Goal: Information Seeking & Learning: Understand process/instructions

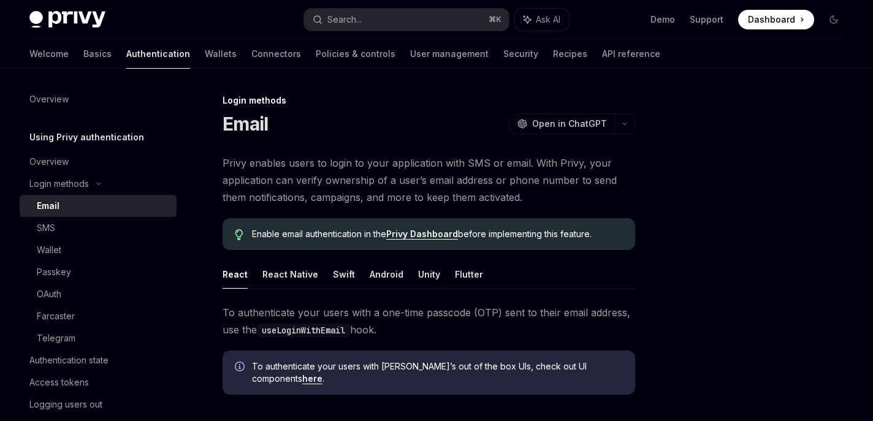
scroll to position [74, 0]
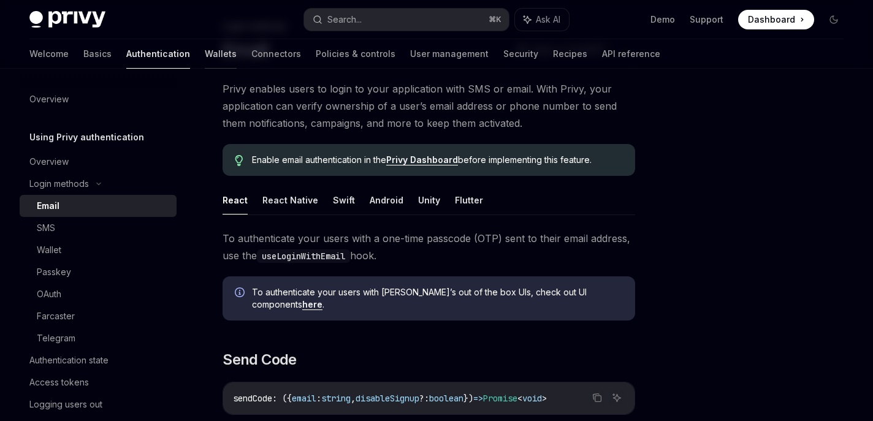
click at [205, 55] on link "Wallets" at bounding box center [221, 53] width 32 height 29
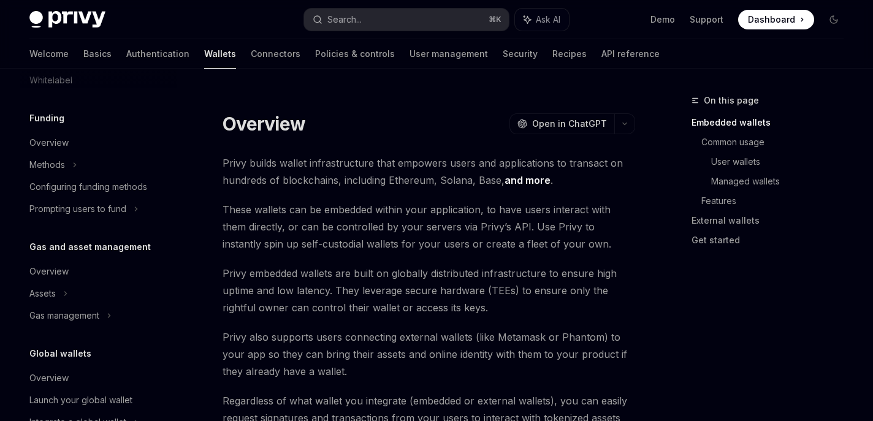
scroll to position [481, 0]
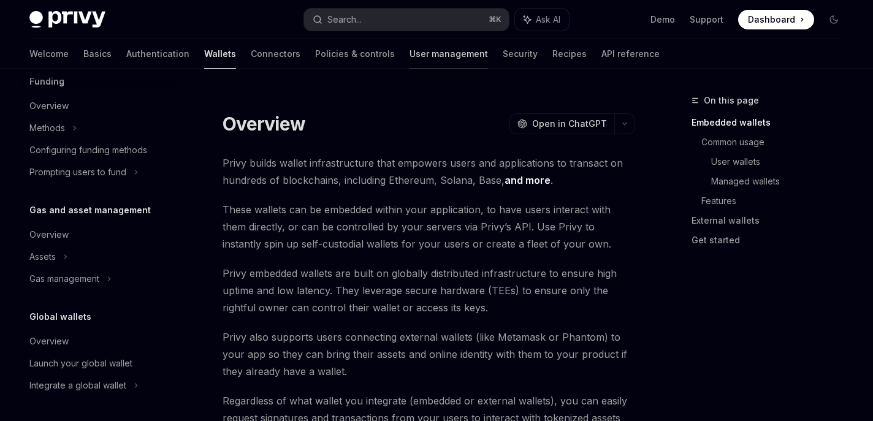
click at [410, 53] on link "User management" at bounding box center [449, 53] width 78 height 29
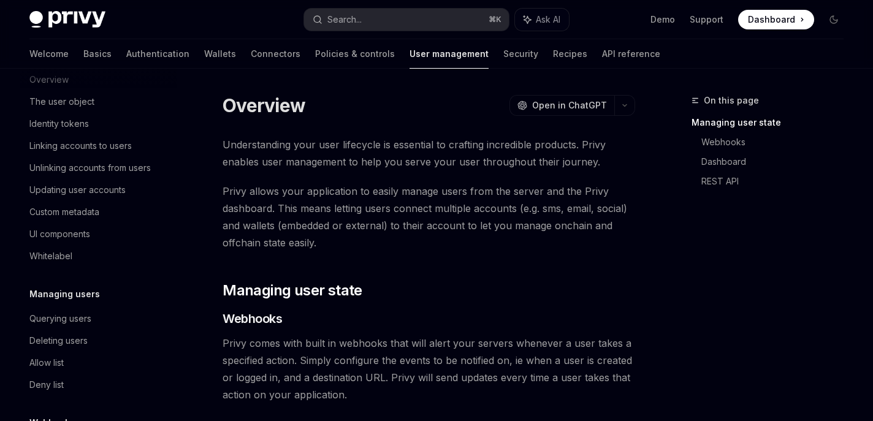
scroll to position [209, 0]
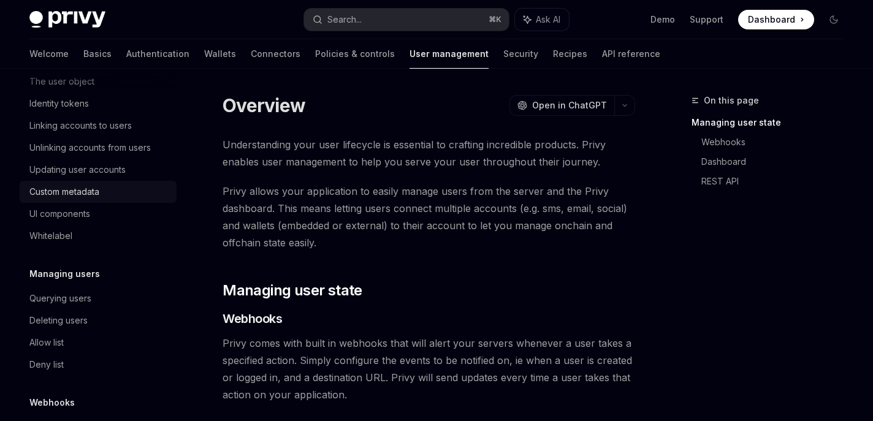
click at [81, 188] on div "Custom metadata" at bounding box center [64, 192] width 70 height 15
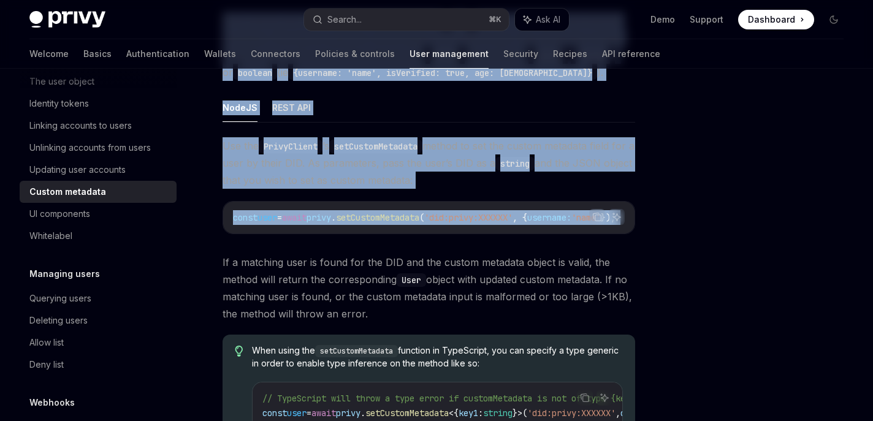
scroll to position [131, 0]
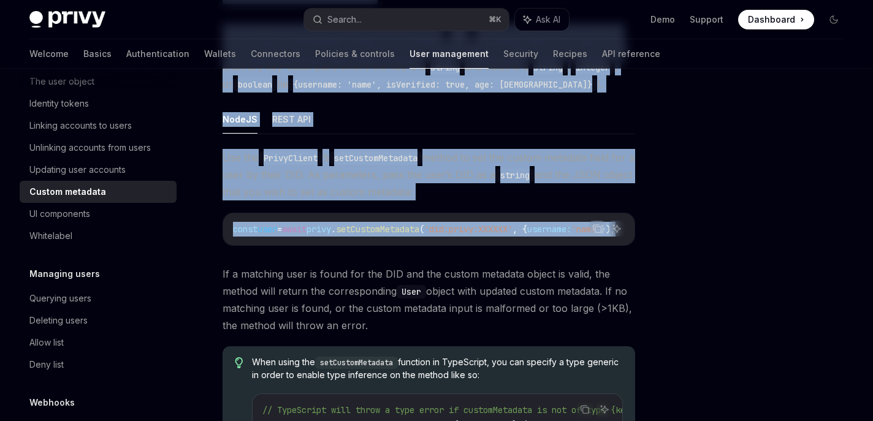
drag, startPoint x: 223, startPoint y: 101, endPoint x: 388, endPoint y: 245, distance: 218.6
click at [388, 245] on div "Users Custom metadata OpenAI Open in ChatGPT OpenAI Open in ChatGPT Privy allow…" at bounding box center [314, 313] width 648 height 700
click at [297, 121] on button "REST API" at bounding box center [291, 119] width 39 height 29
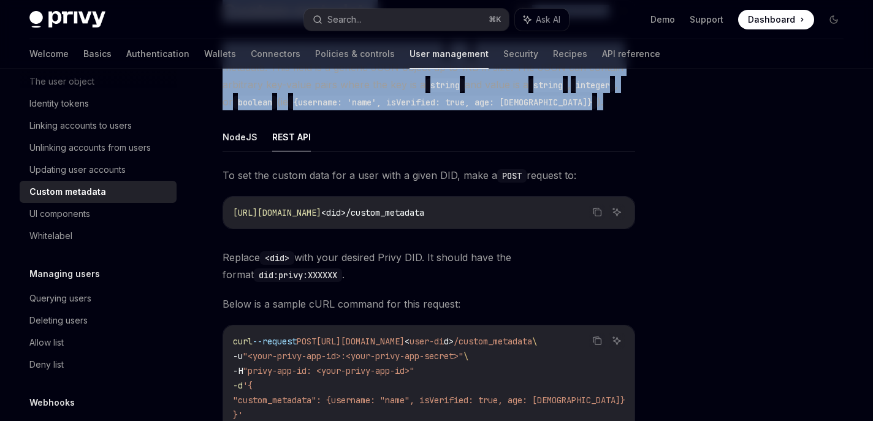
scroll to position [110, 0]
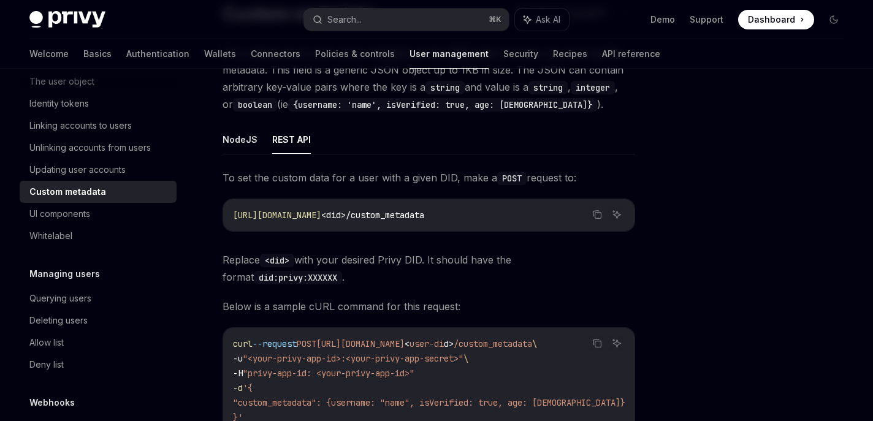
click at [456, 144] on ul "NodeJS REST API" at bounding box center [429, 139] width 413 height 29
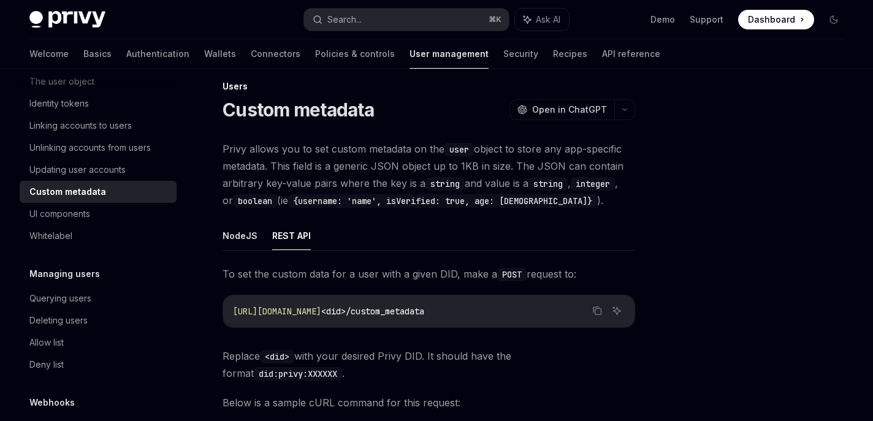
scroll to position [13, 0]
click at [240, 232] on button "NodeJS" at bounding box center [240, 236] width 35 height 29
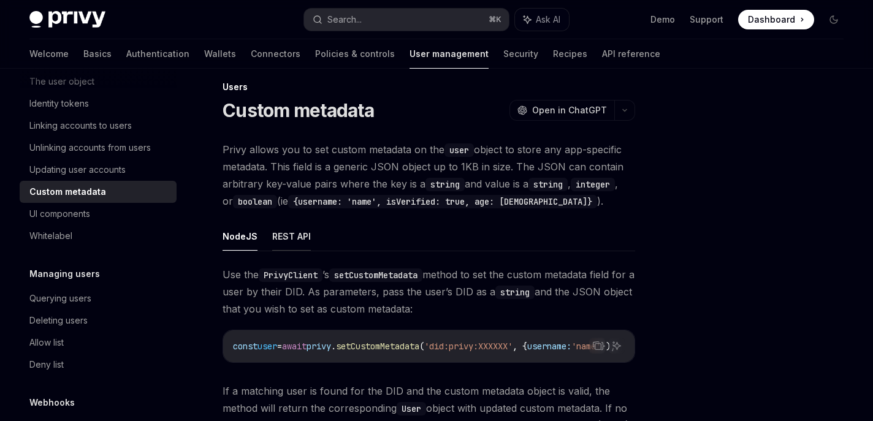
click at [287, 233] on button "REST API" at bounding box center [291, 236] width 39 height 29
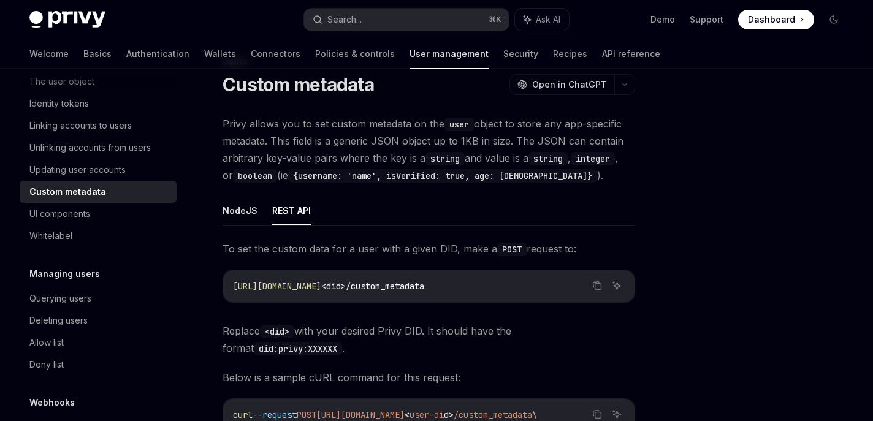
scroll to position [40, 0]
click at [240, 209] on button "NodeJS" at bounding box center [240, 209] width 35 height 29
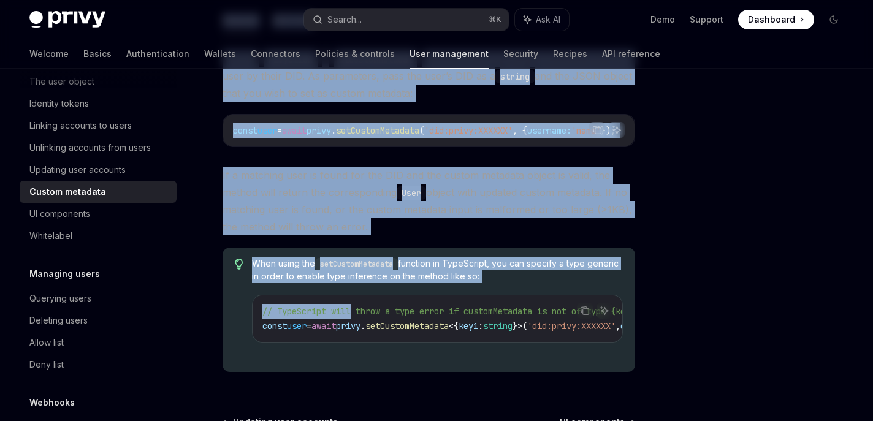
scroll to position [242, 0]
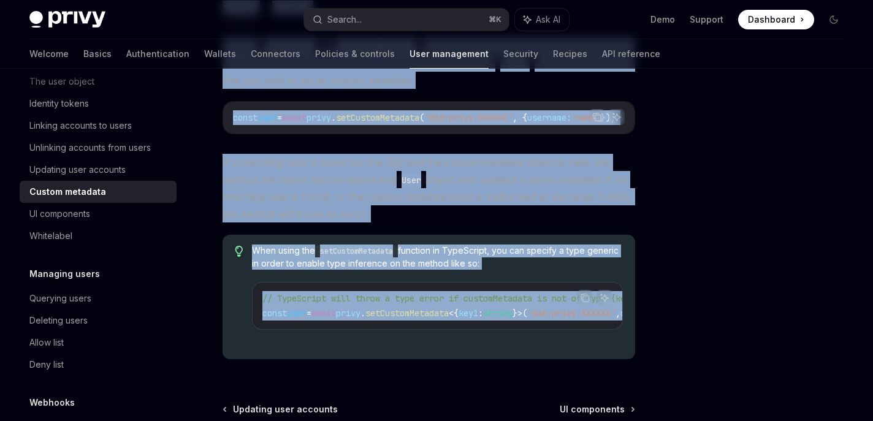
drag, startPoint x: 222, startPoint y: 81, endPoint x: 459, endPoint y: 345, distance: 354.8
click at [459, 345] on div "Users Custom metadata OpenAI Open in ChatGPT OpenAI Open in ChatGPT Privy allow…" at bounding box center [314, 201] width 648 height 700
copy div "Lorem Ipsumd sitametc AdipIS Elit se DoeiUSM TempOR Inci ut LaboREE Dolor magna…"
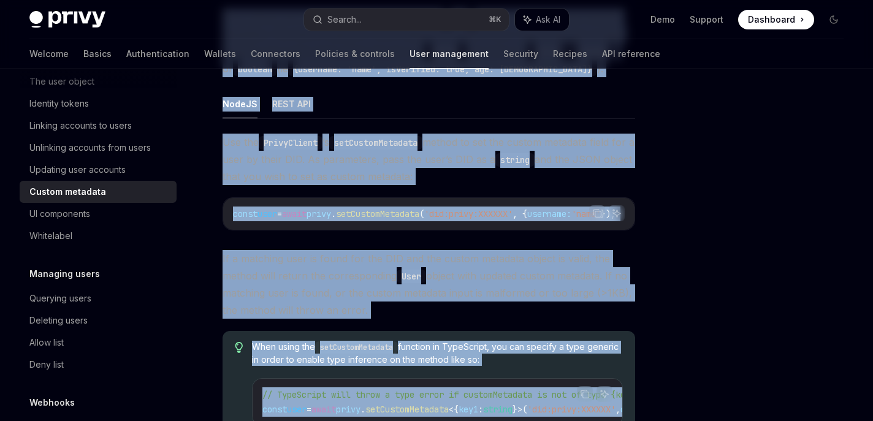
scroll to position [1, 0]
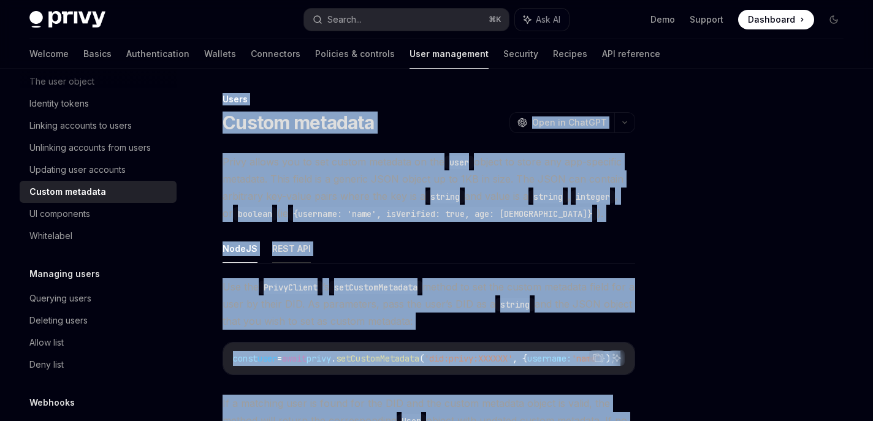
click at [286, 259] on button "REST API" at bounding box center [291, 248] width 39 height 29
type textarea "*"
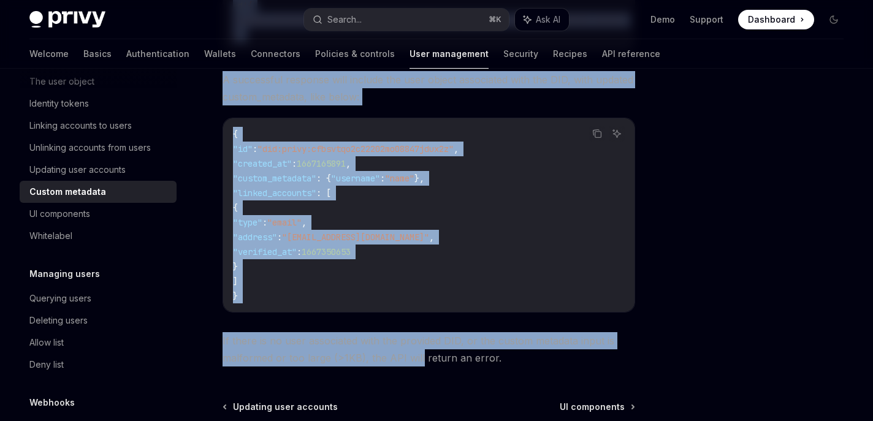
scroll to position [510, 0]
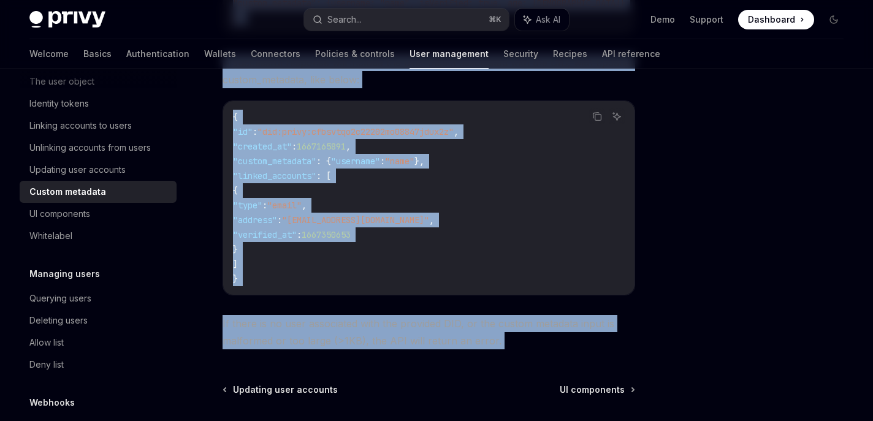
drag, startPoint x: 223, startPoint y: 153, endPoint x: 419, endPoint y: 358, distance: 283.2
click at [419, 358] on div "Users Custom metadata OpenAI Open in ChatGPT OpenAI Open in ChatGPT Privy allow…" at bounding box center [314, 57] width 648 height 949
copy div "To set the custom data for a user with a given DID, make a POST request to: Cop…"
